Goal: Use online tool/utility: Utilize a website feature to perform a specific function

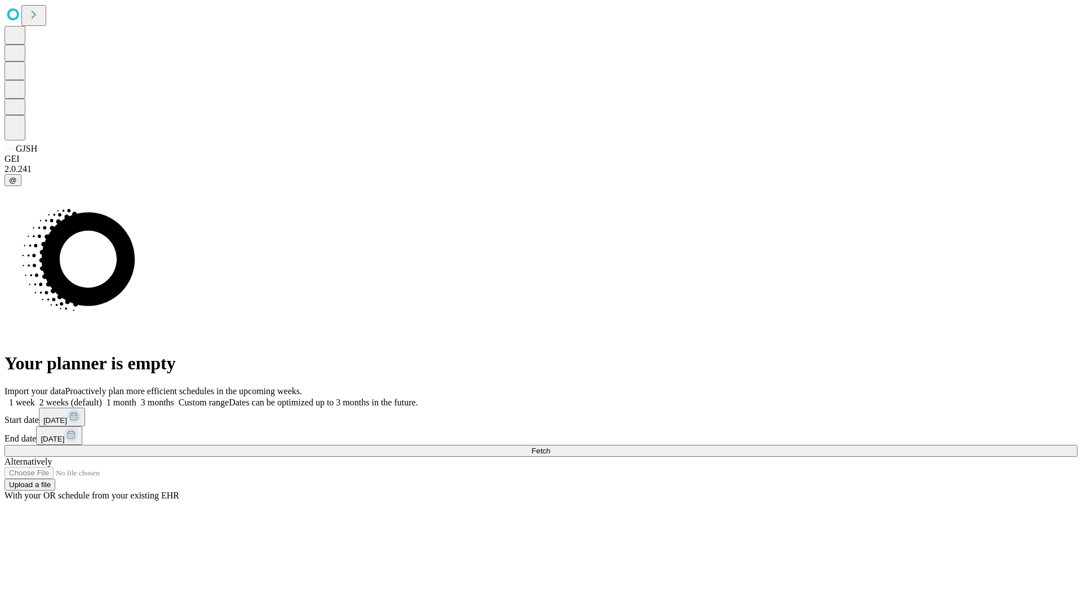
click at [550, 446] on span "Fetch" at bounding box center [541, 450] width 19 height 8
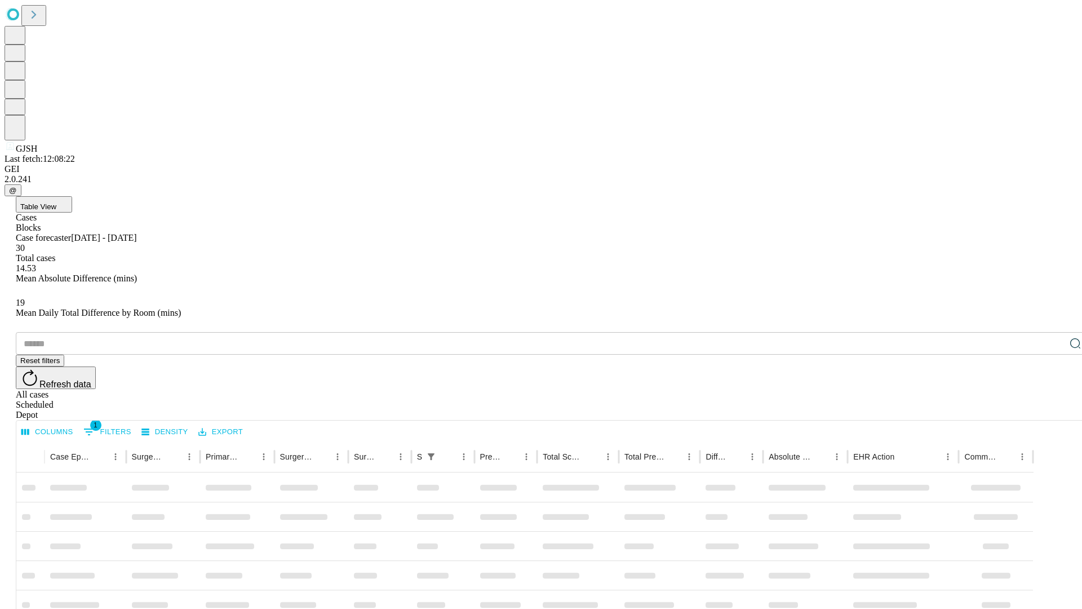
click at [56, 202] on span "Table View" at bounding box center [38, 206] width 36 height 8
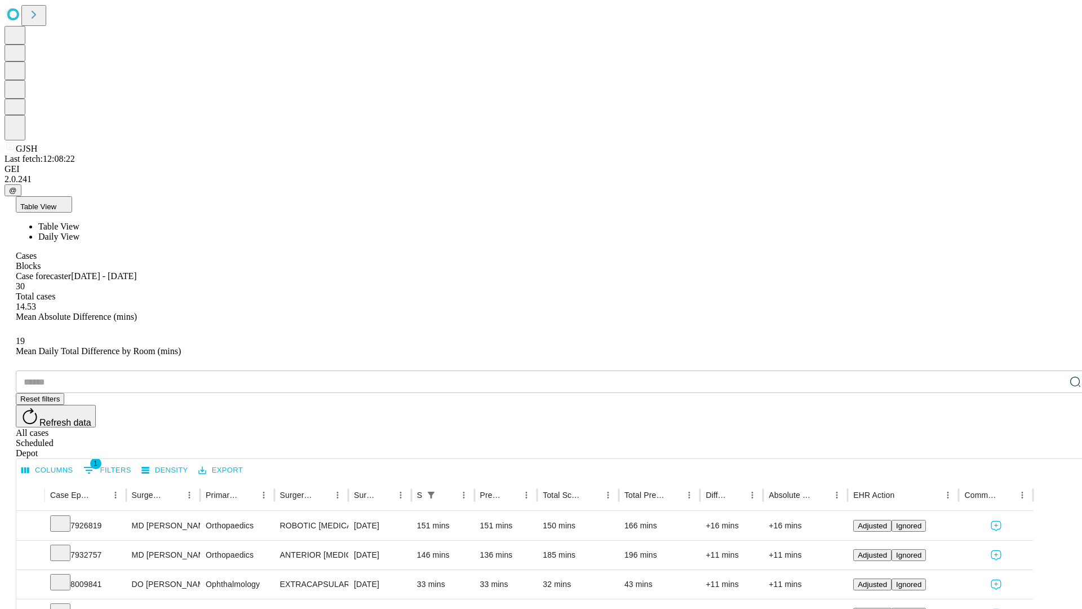
click at [79, 232] on span "Daily View" at bounding box center [58, 237] width 41 height 10
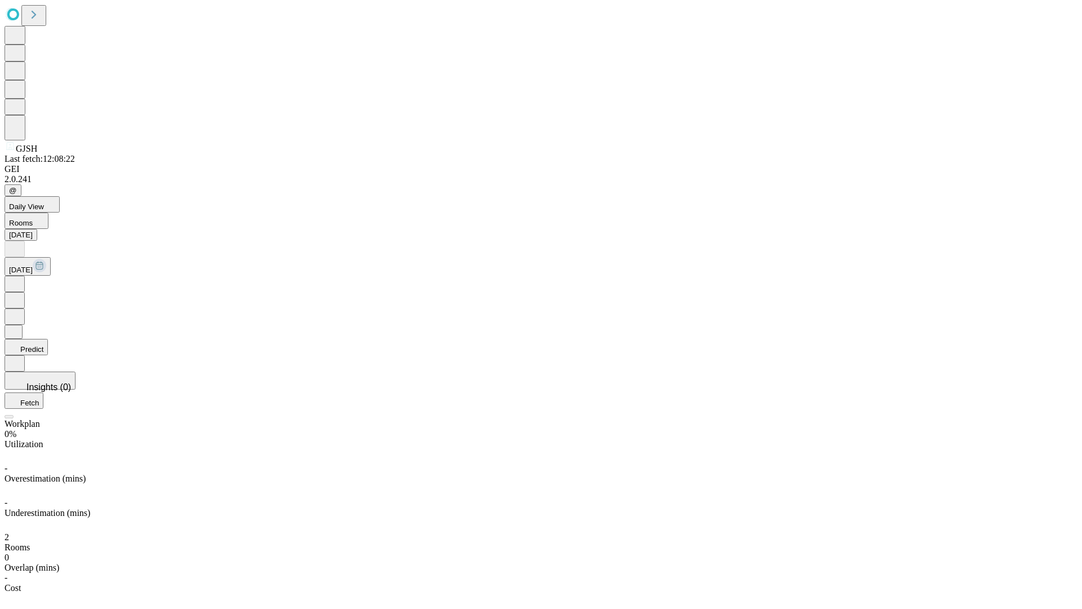
click at [48, 339] on button "Predict" at bounding box center [26, 347] width 43 height 16
